Goal: Check status: Check status

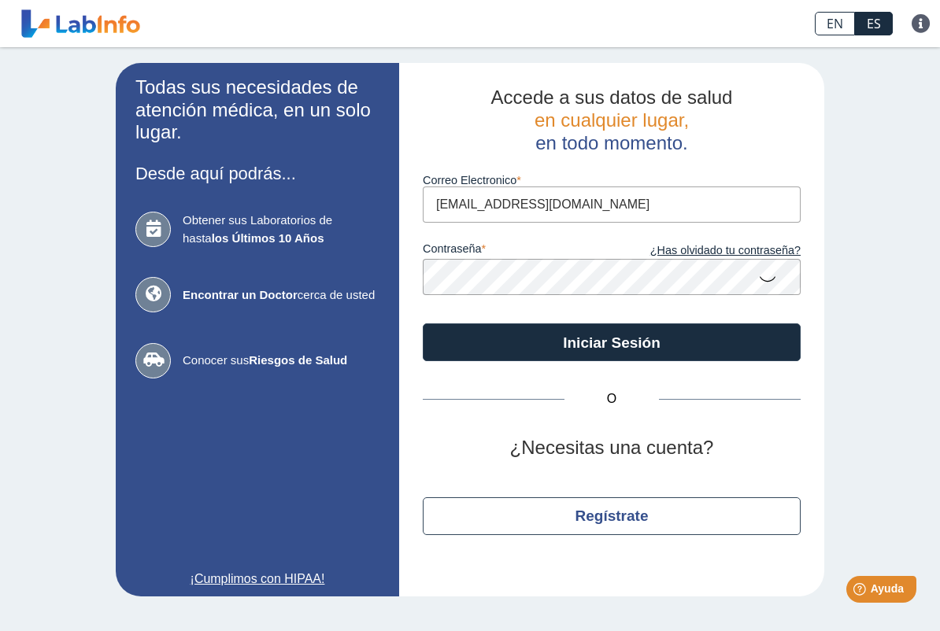
type input "[EMAIL_ADDRESS][DOMAIN_NAME]"
click at [612, 342] on button "Iniciar Sesión" at bounding box center [612, 343] width 378 height 38
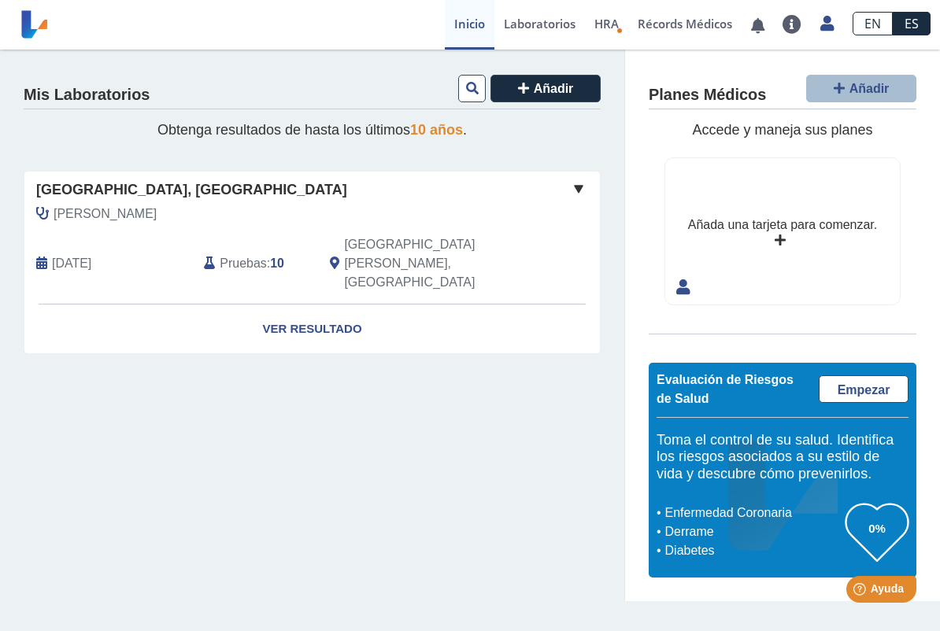
click at [291, 305] on link "Ver Resultado" at bounding box center [311, 330] width 575 height 50
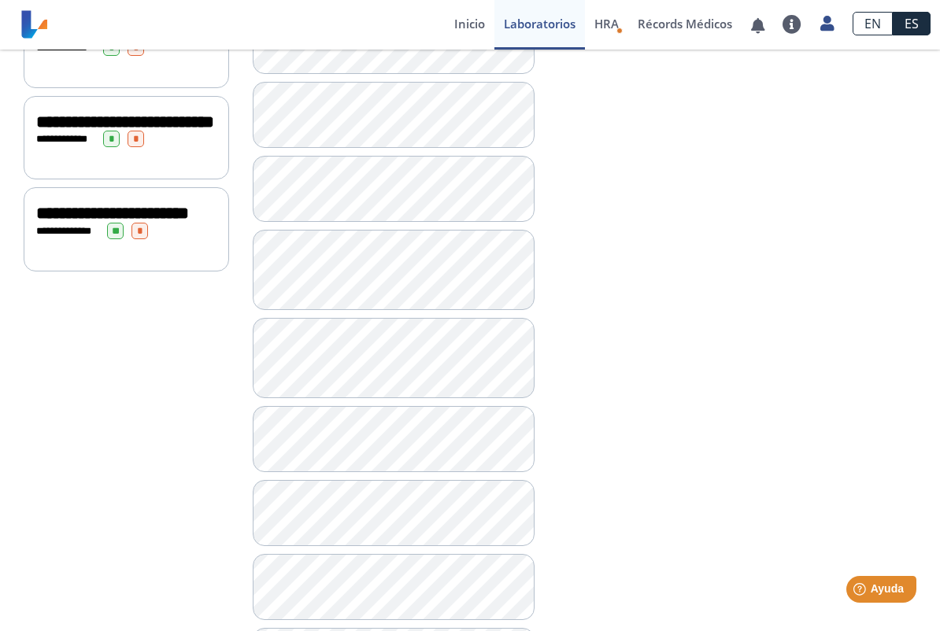
scroll to position [901, 0]
click at [87, 237] on span "**********" at bounding box center [69, 232] width 43 height 10
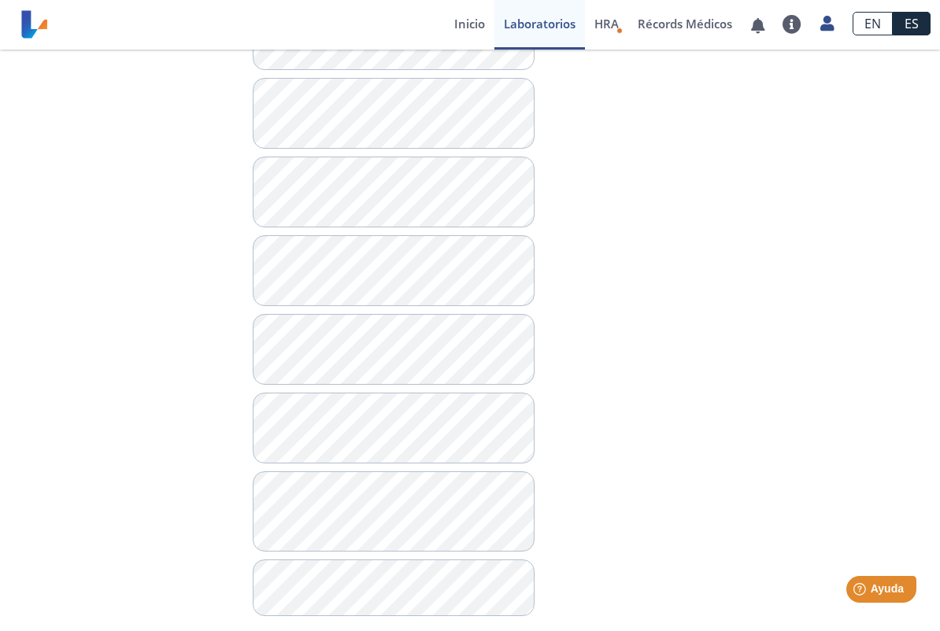
scroll to position [1439, 0]
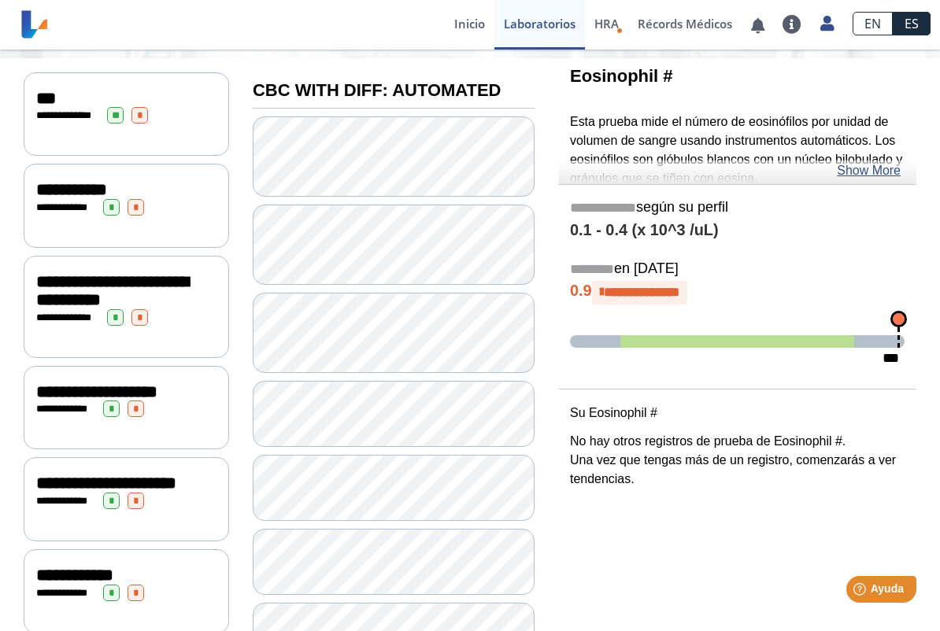
scroll to position [164, 0]
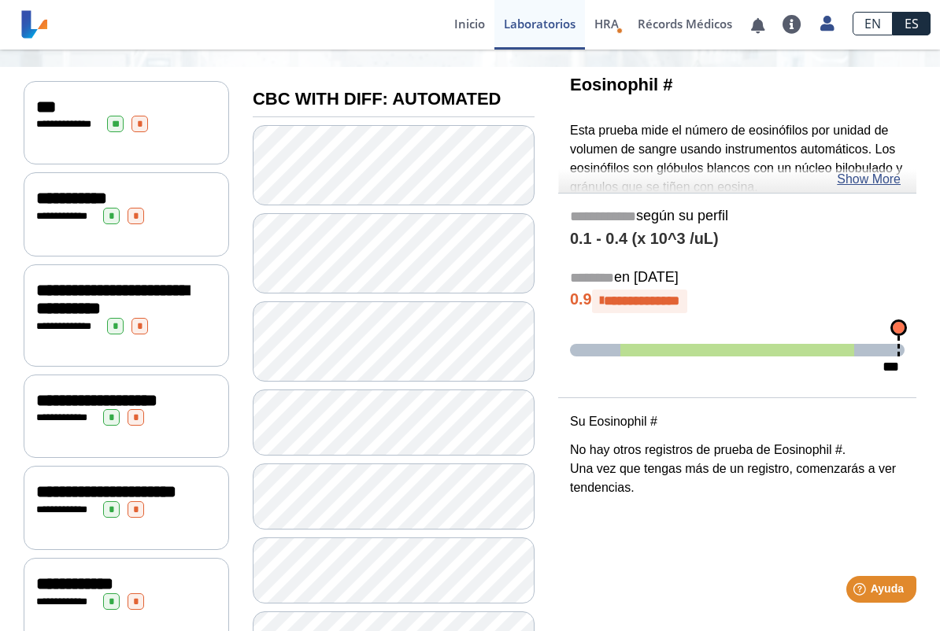
click at [873, 181] on link "Show More" at bounding box center [869, 179] width 64 height 19
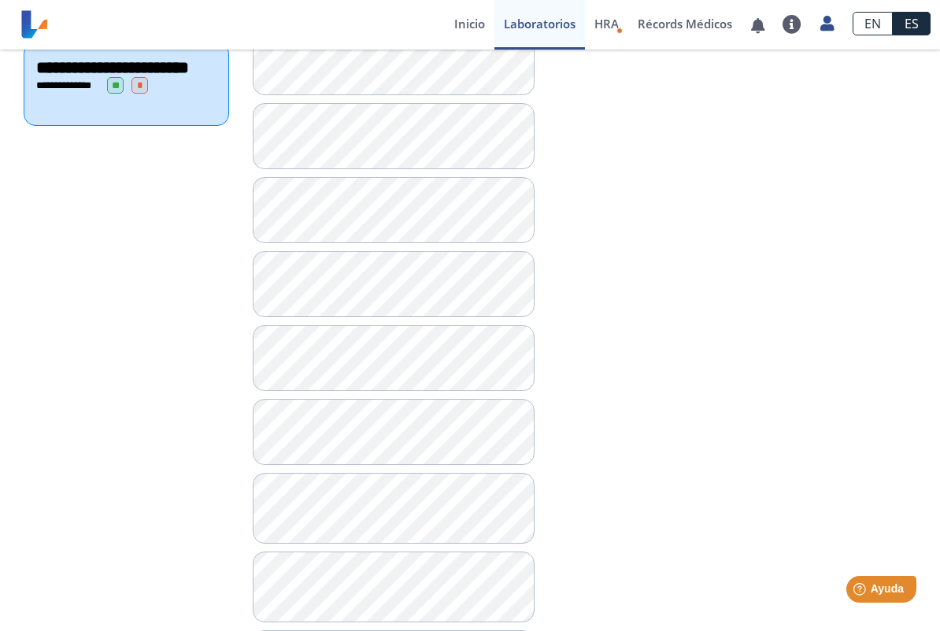
scroll to position [1046, 0]
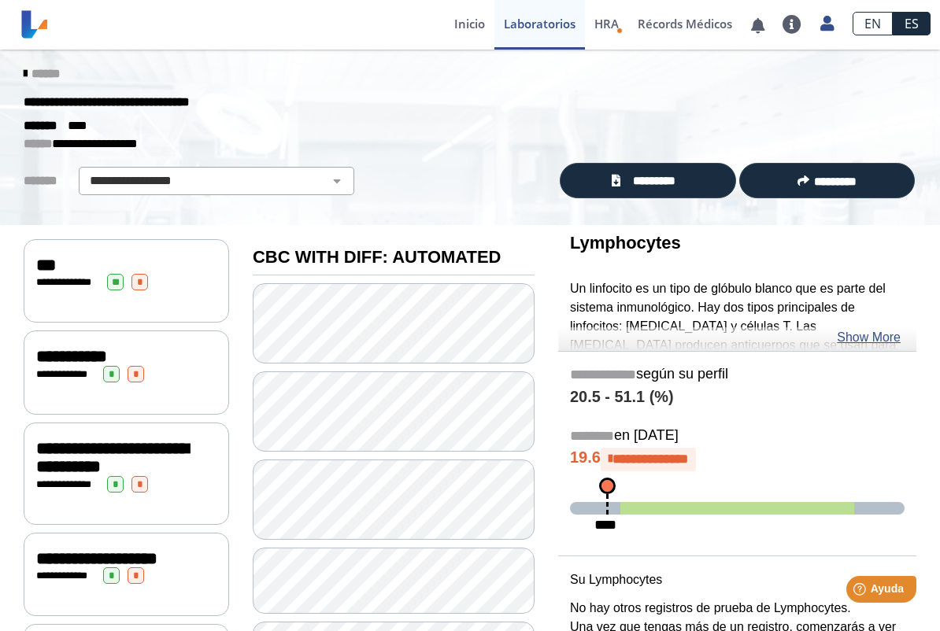
scroll to position [20, 0]
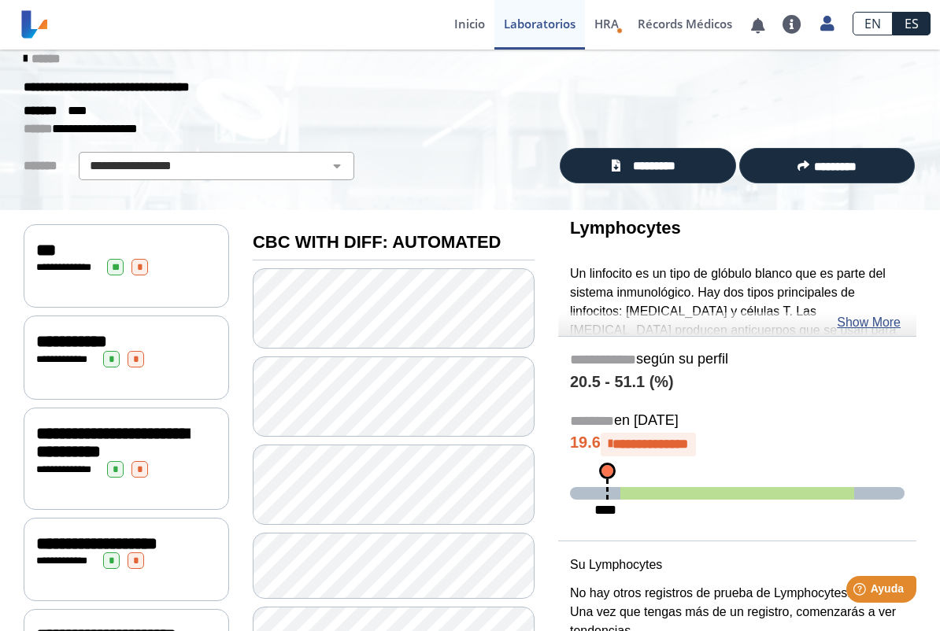
click at [863, 329] on link "Show More" at bounding box center [869, 322] width 64 height 19
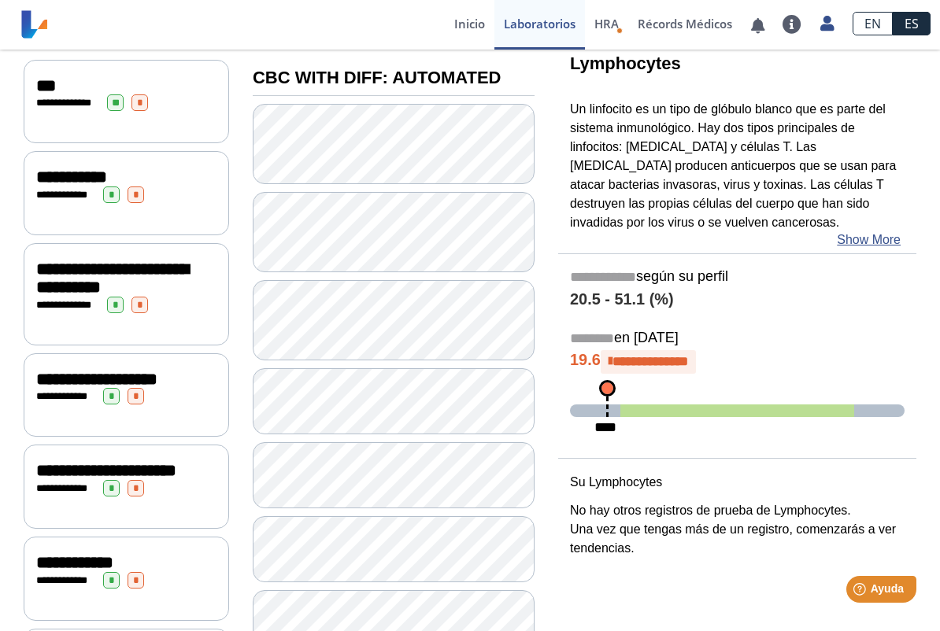
scroll to position [176, 0]
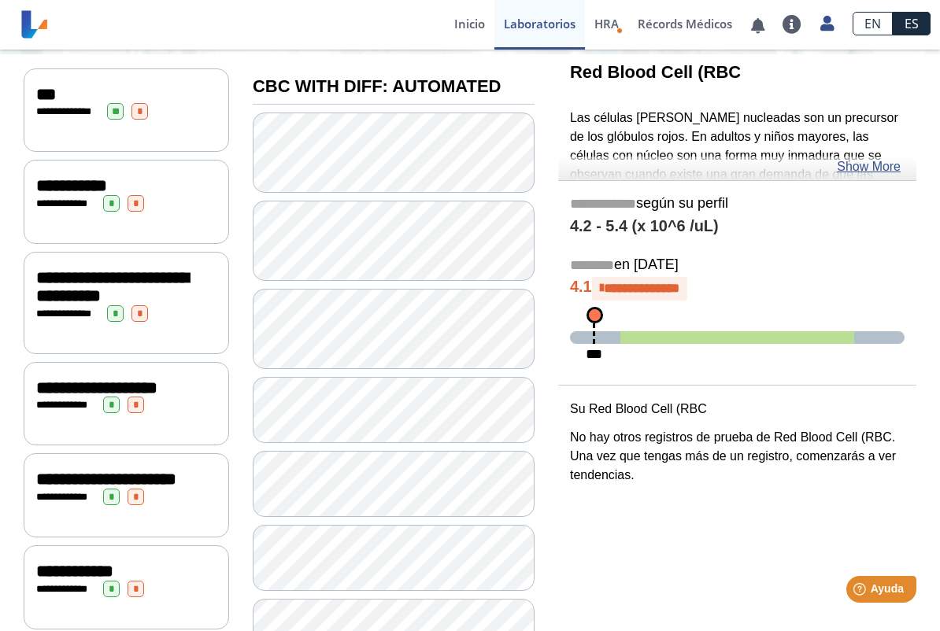
click at [880, 164] on link "Show More" at bounding box center [869, 166] width 64 height 19
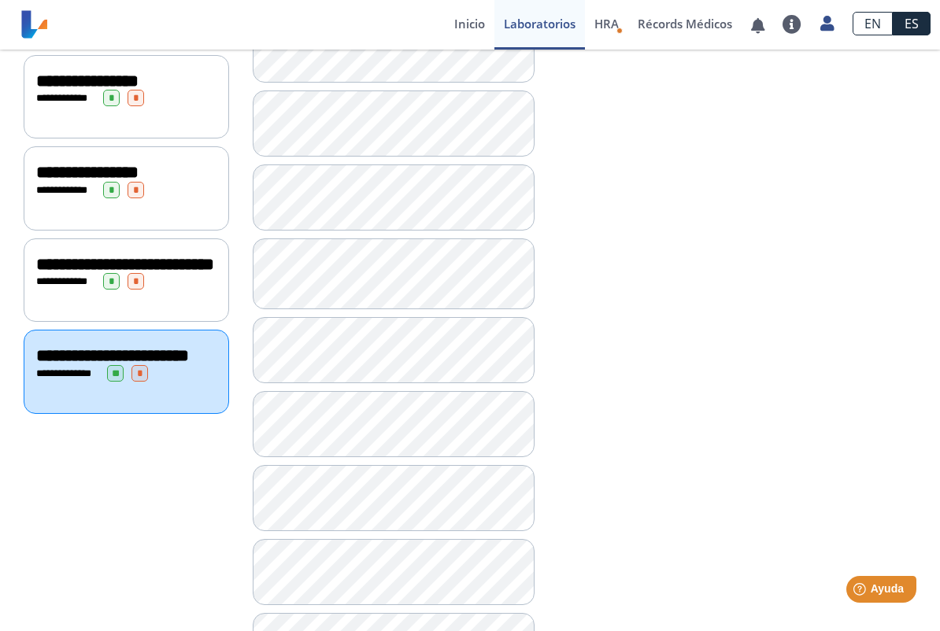
scroll to position [638, 0]
